Goal: Check status: Check status

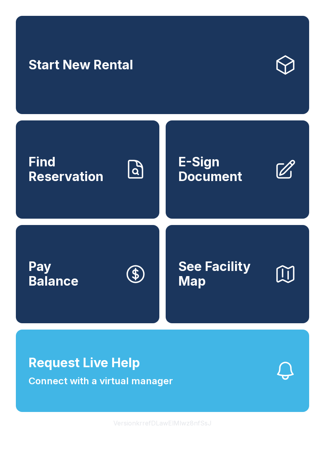
scroll to position [10, 0]
click at [55, 175] on span "Find Reservation" at bounding box center [74, 169] width 90 height 29
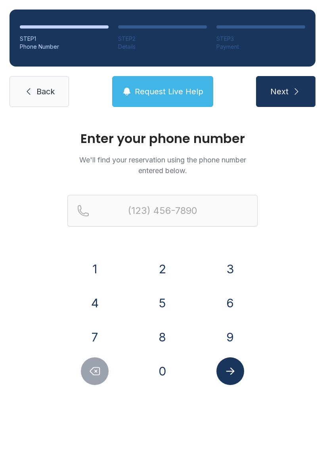
click at [107, 339] on button "7" at bounding box center [95, 338] width 28 height 28
click at [160, 366] on button "0" at bounding box center [163, 372] width 28 height 28
click at [92, 295] on button "4" at bounding box center [95, 303] width 28 height 28
click at [230, 269] on button "3" at bounding box center [231, 269] width 28 height 28
click at [157, 304] on button "5" at bounding box center [163, 303] width 28 height 28
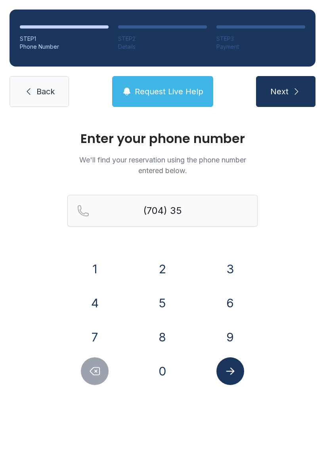
click at [96, 270] on button "1" at bounding box center [95, 269] width 28 height 28
click at [159, 270] on button "2" at bounding box center [163, 269] width 28 height 28
click at [234, 275] on button "3" at bounding box center [231, 269] width 28 height 28
click at [166, 378] on button "0" at bounding box center [163, 372] width 28 height 28
click at [99, 306] on button "4" at bounding box center [95, 303] width 28 height 28
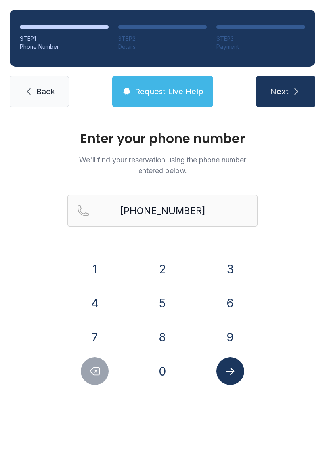
click at [243, 375] on button "Submit lookup form" at bounding box center [231, 372] width 28 height 28
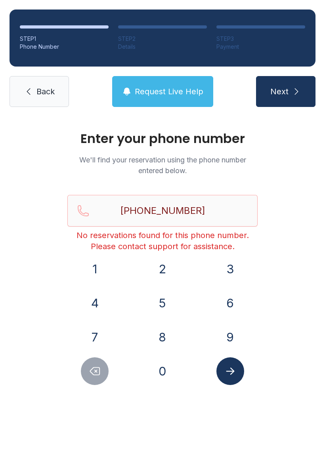
click at [324, 99] on div "STEP 1 Phone Number STEP 2 Details STEP 3 Payment Back Request Live Help Next" at bounding box center [162, 58] width 325 height 117
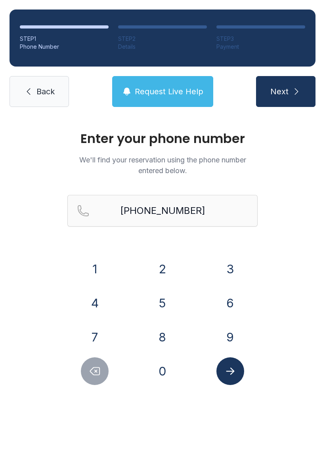
click at [288, 98] on button "Next" at bounding box center [285, 91] width 59 height 31
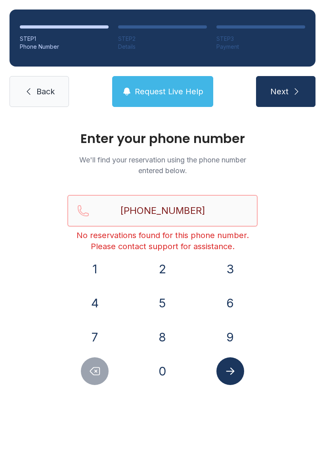
click at [211, 212] on input "[PHONE_NUMBER]" at bounding box center [162, 211] width 190 height 32
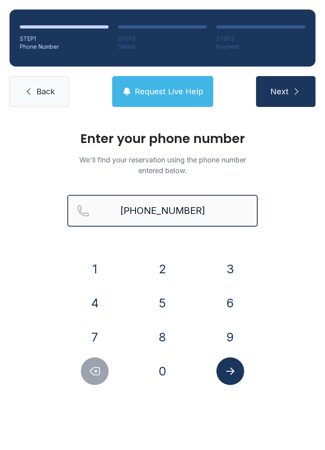
type input "[PHONE_NUMBER]"
click at [284, 96] on span "Next" at bounding box center [279, 91] width 18 height 11
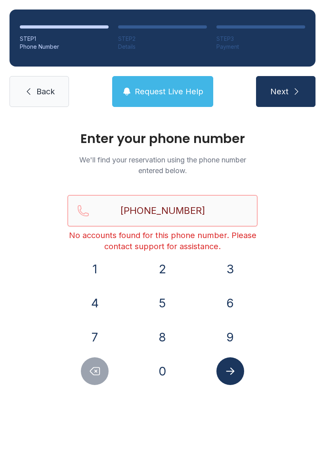
click at [216, 207] on input "[PHONE_NUMBER]" at bounding box center [162, 211] width 190 height 32
click at [187, 84] on button "Request Live Help" at bounding box center [162, 91] width 101 height 31
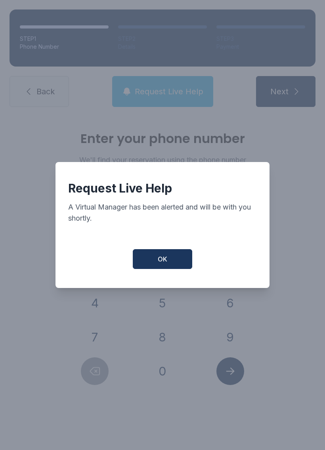
click at [190, 269] on button "OK" at bounding box center [162, 259] width 59 height 20
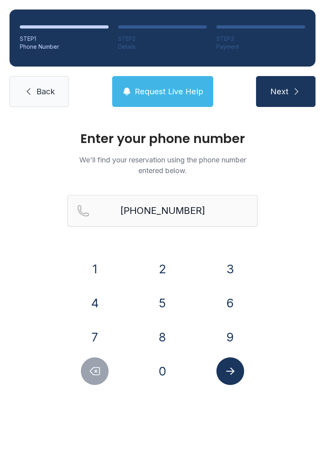
click at [37, 86] on span "Back" at bounding box center [45, 91] width 18 height 11
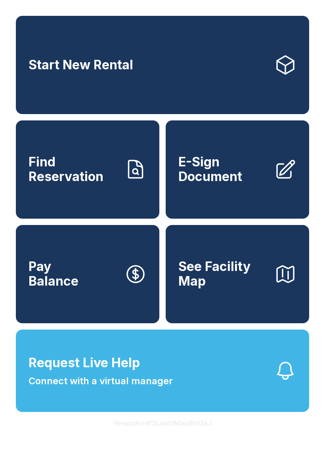
click at [211, 412] on button "Request Live Help Connect with a virtual manager" at bounding box center [162, 371] width 293 height 82
click at [116, 450] on div "Request Live Help A Virtual Manager has been alerted and will be with you short…" at bounding box center [162, 225] width 325 height 450
click at [121, 412] on button "Request Live Help Connect with a virtual manager" at bounding box center [162, 371] width 293 height 82
